Goal: Information Seeking & Learning: Understand process/instructions

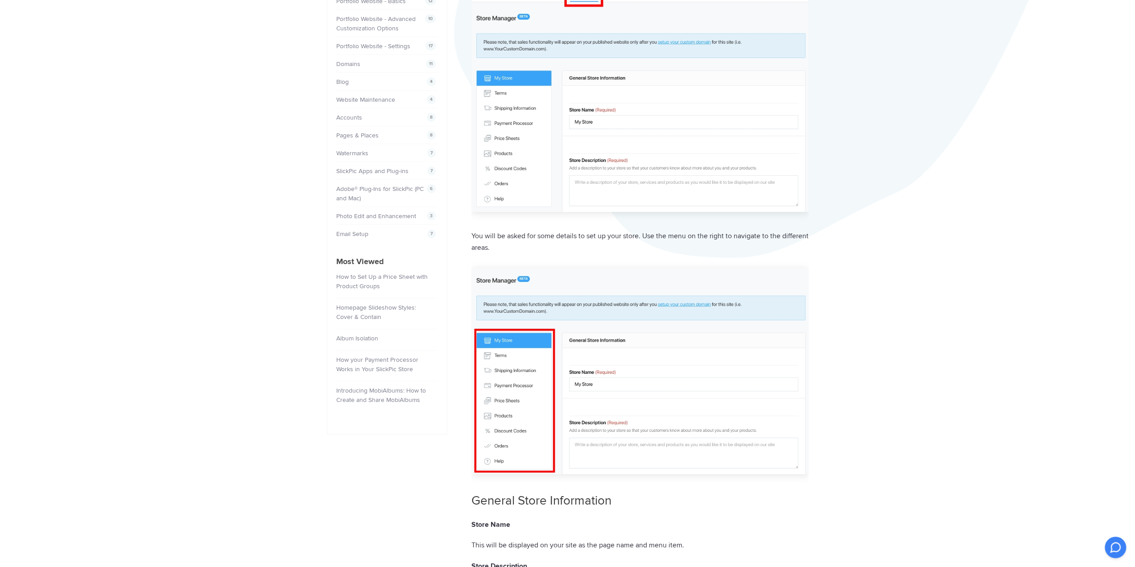
scroll to position [223, 0]
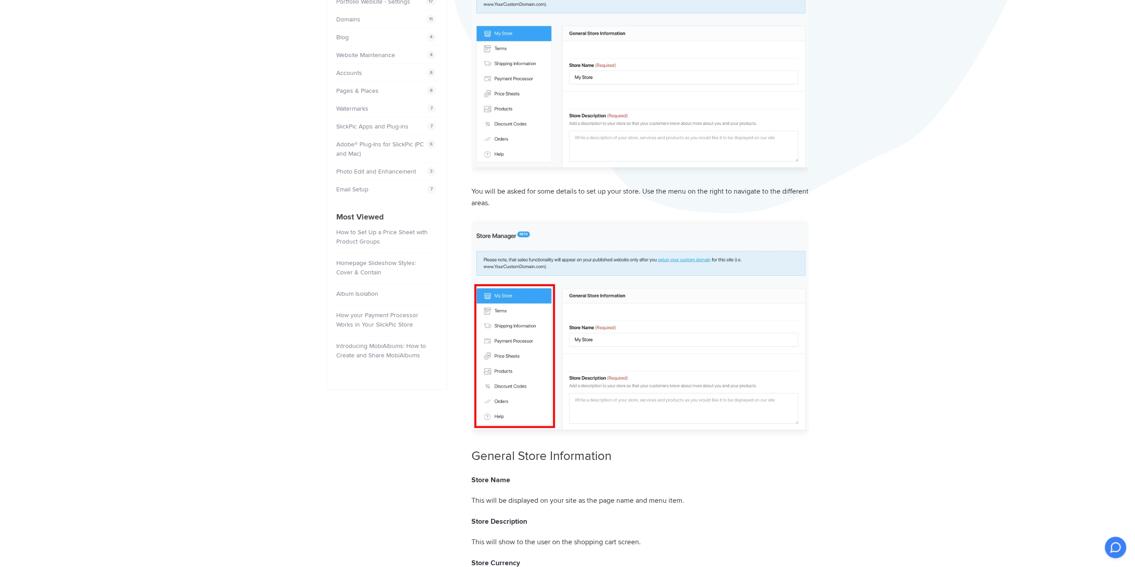
click at [503, 310] on img at bounding box center [639, 326] width 337 height 206
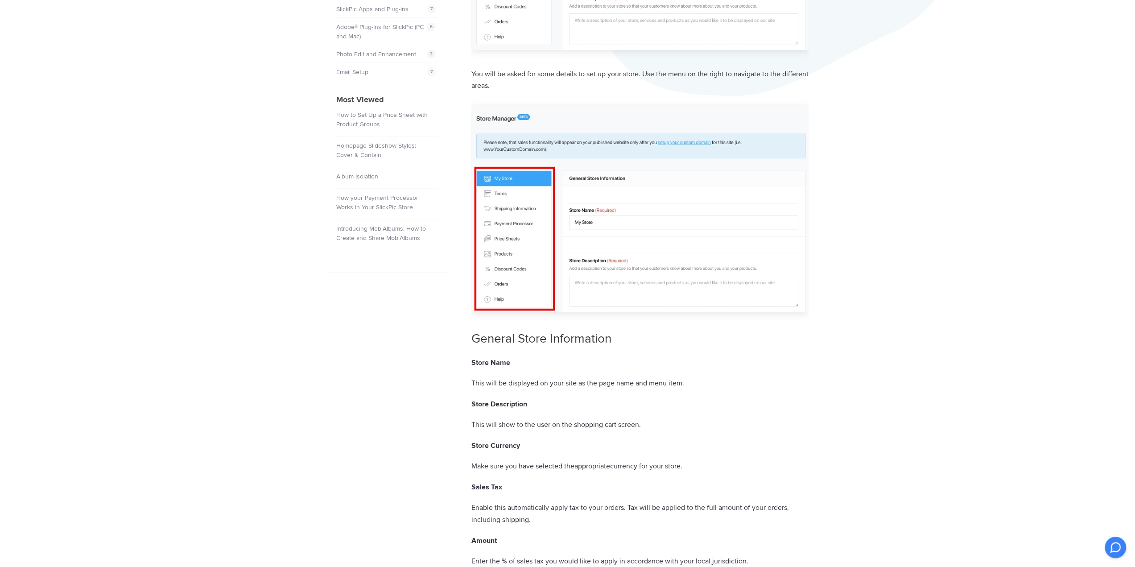
scroll to position [357, 0]
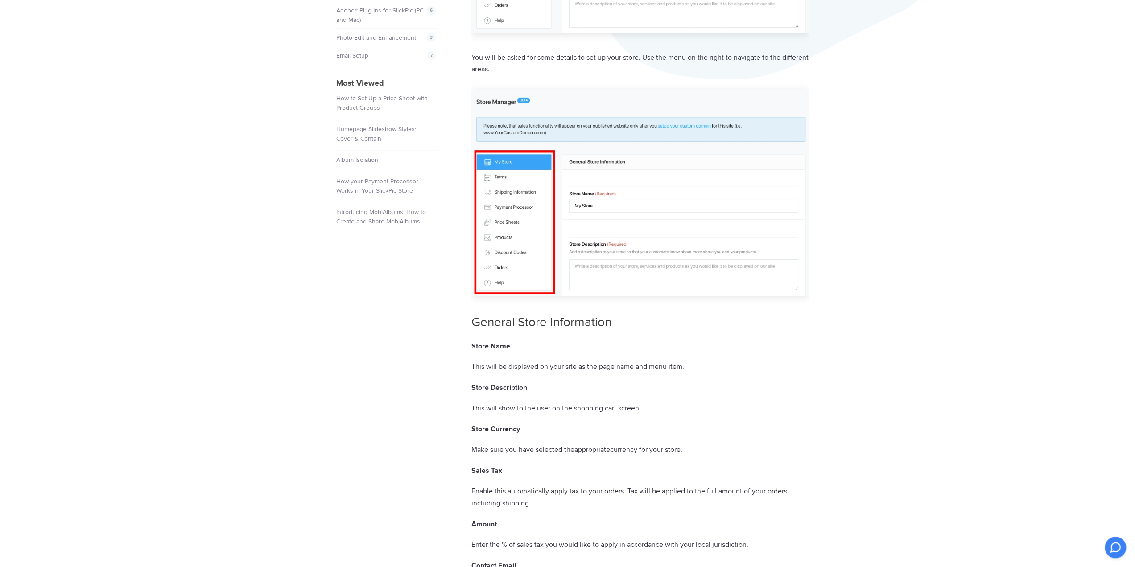
click at [487, 346] on strong "Store Name" at bounding box center [490, 346] width 39 height 9
click at [508, 366] on p "This will be displayed on your site as the page name and menu item." at bounding box center [639, 367] width 337 height 12
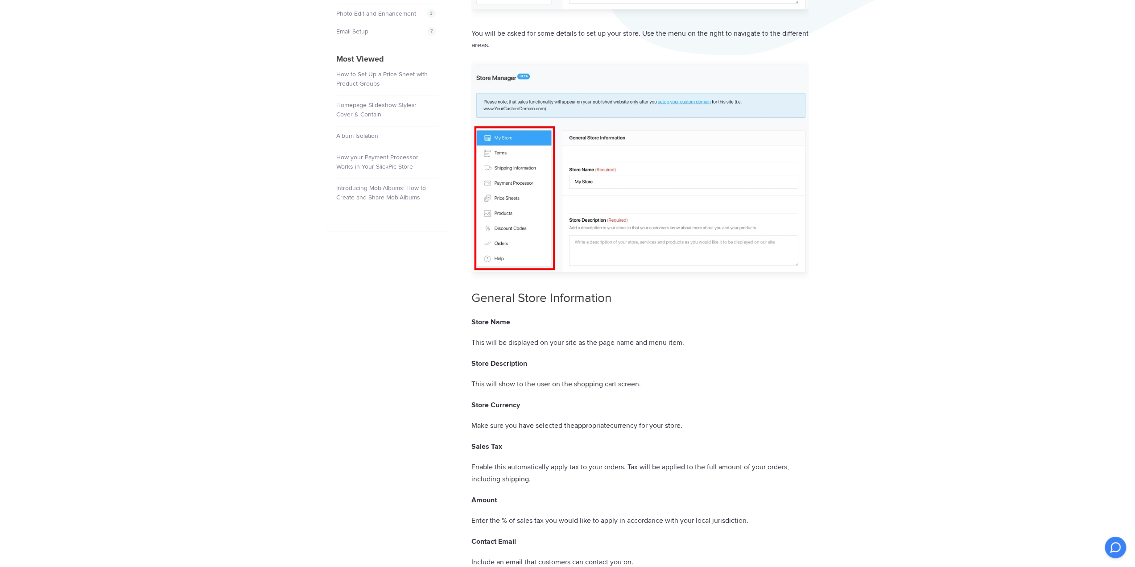
scroll to position [401, 0]
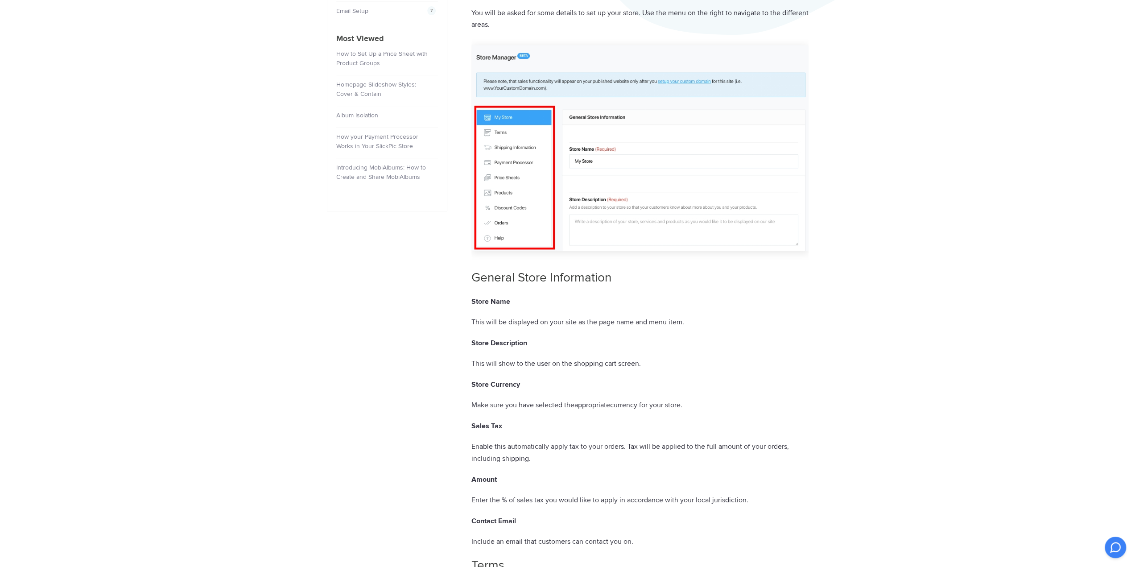
click at [509, 192] on img at bounding box center [639, 148] width 337 height 206
click at [509, 208] on img at bounding box center [639, 148] width 337 height 206
click at [502, 223] on img at bounding box center [639, 148] width 337 height 206
click at [498, 235] on img at bounding box center [639, 148] width 337 height 206
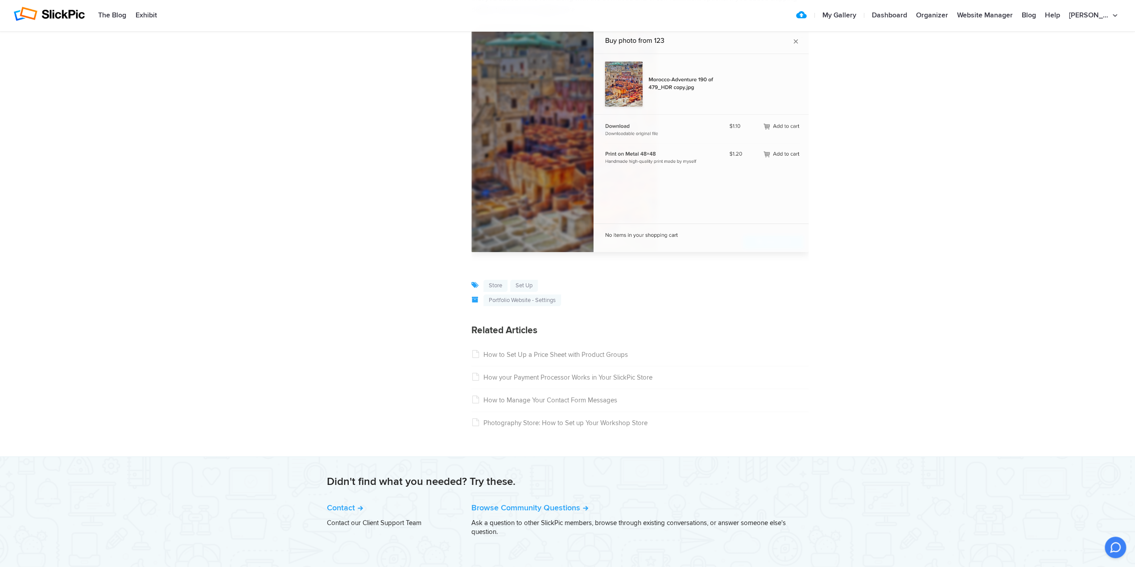
scroll to position [3942, 0]
